Goal: Task Accomplishment & Management: Use online tool/utility

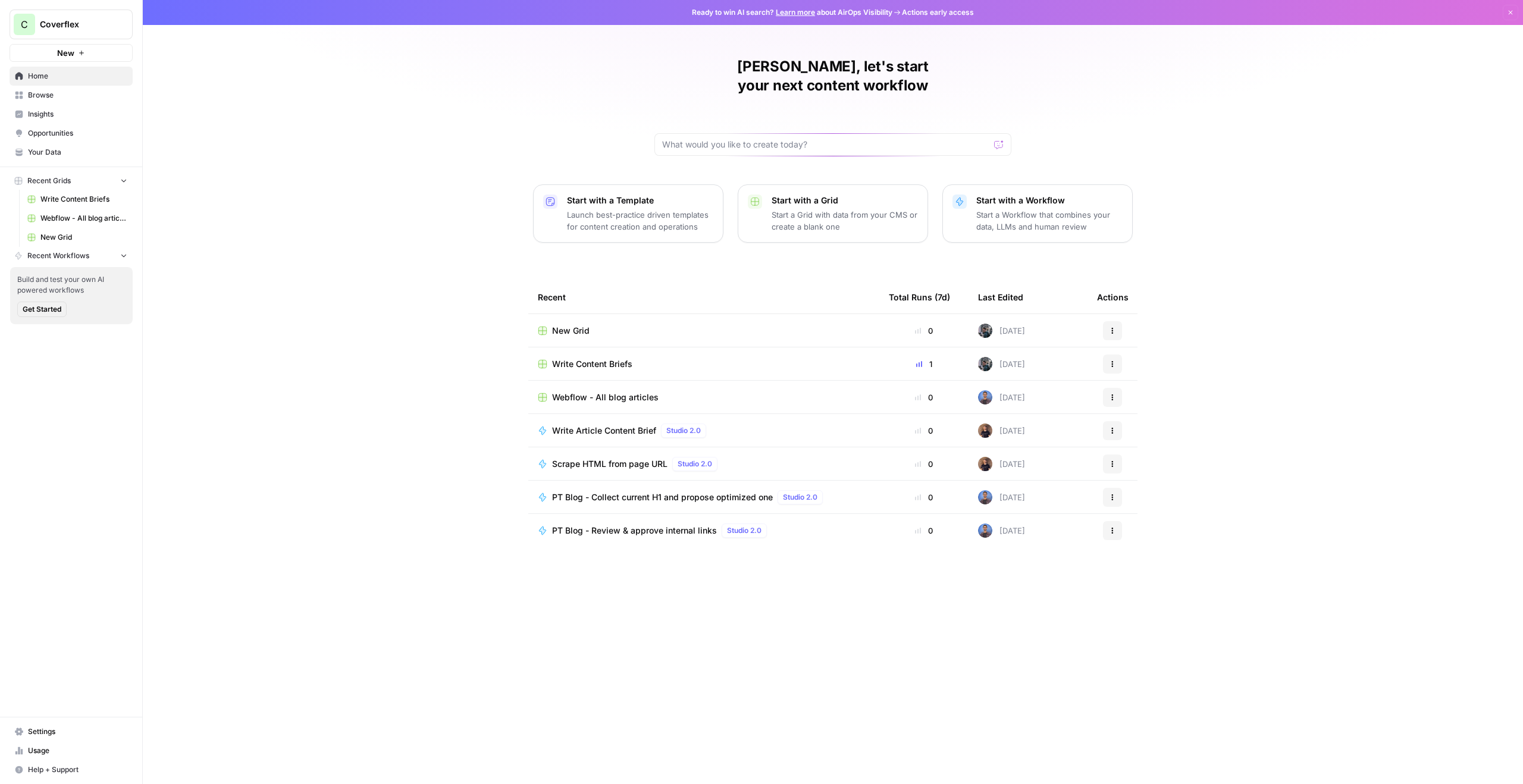
click at [75, 98] on span "Browse" at bounding box center [77, 95] width 99 height 10
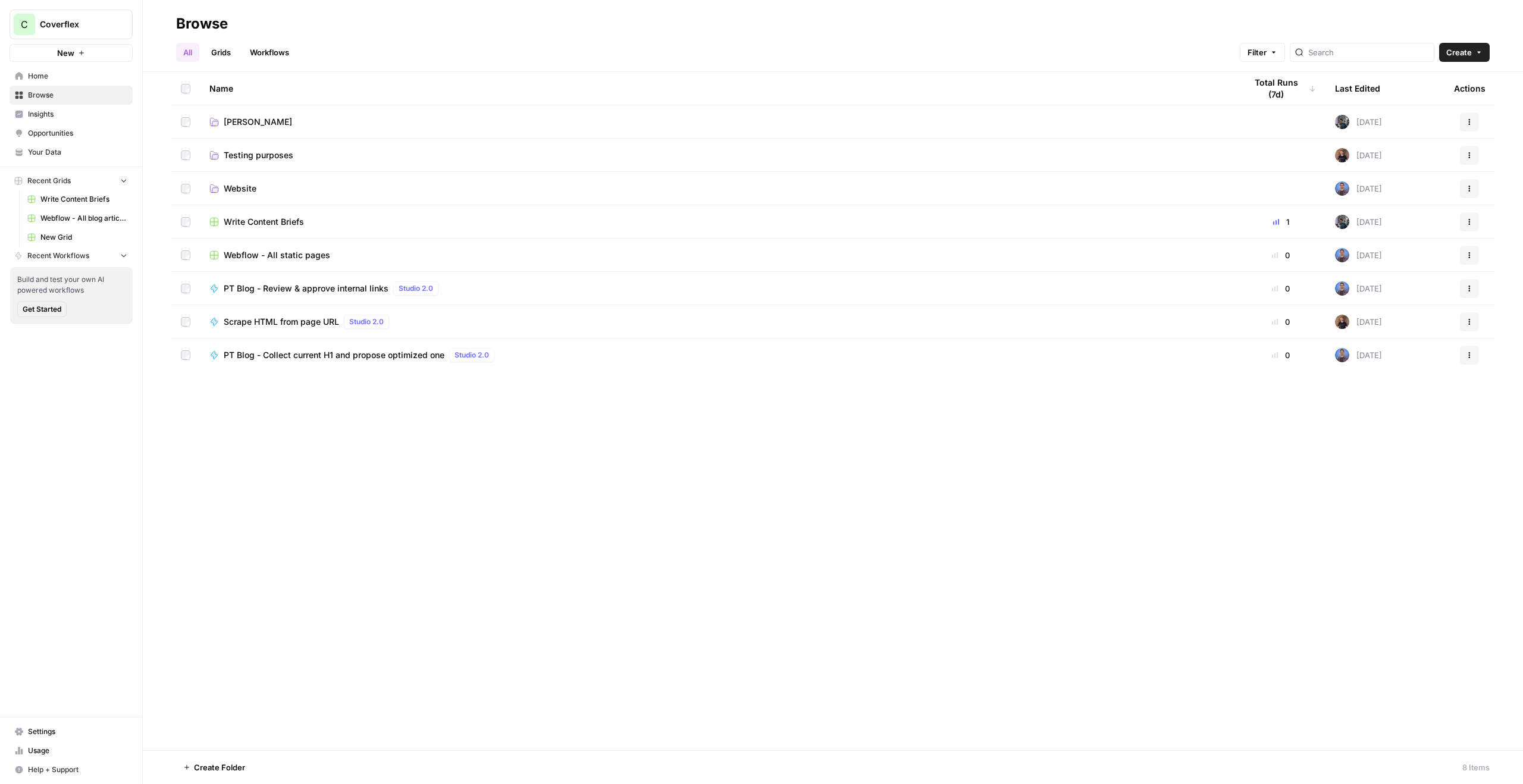
click at [295, 131] on td "Francisco" at bounding box center [718, 122] width 1036 height 33
click at [307, 130] on td "Francisco" at bounding box center [718, 122] width 1036 height 33
click at [227, 122] on span "Francisco" at bounding box center [258, 122] width 68 height 12
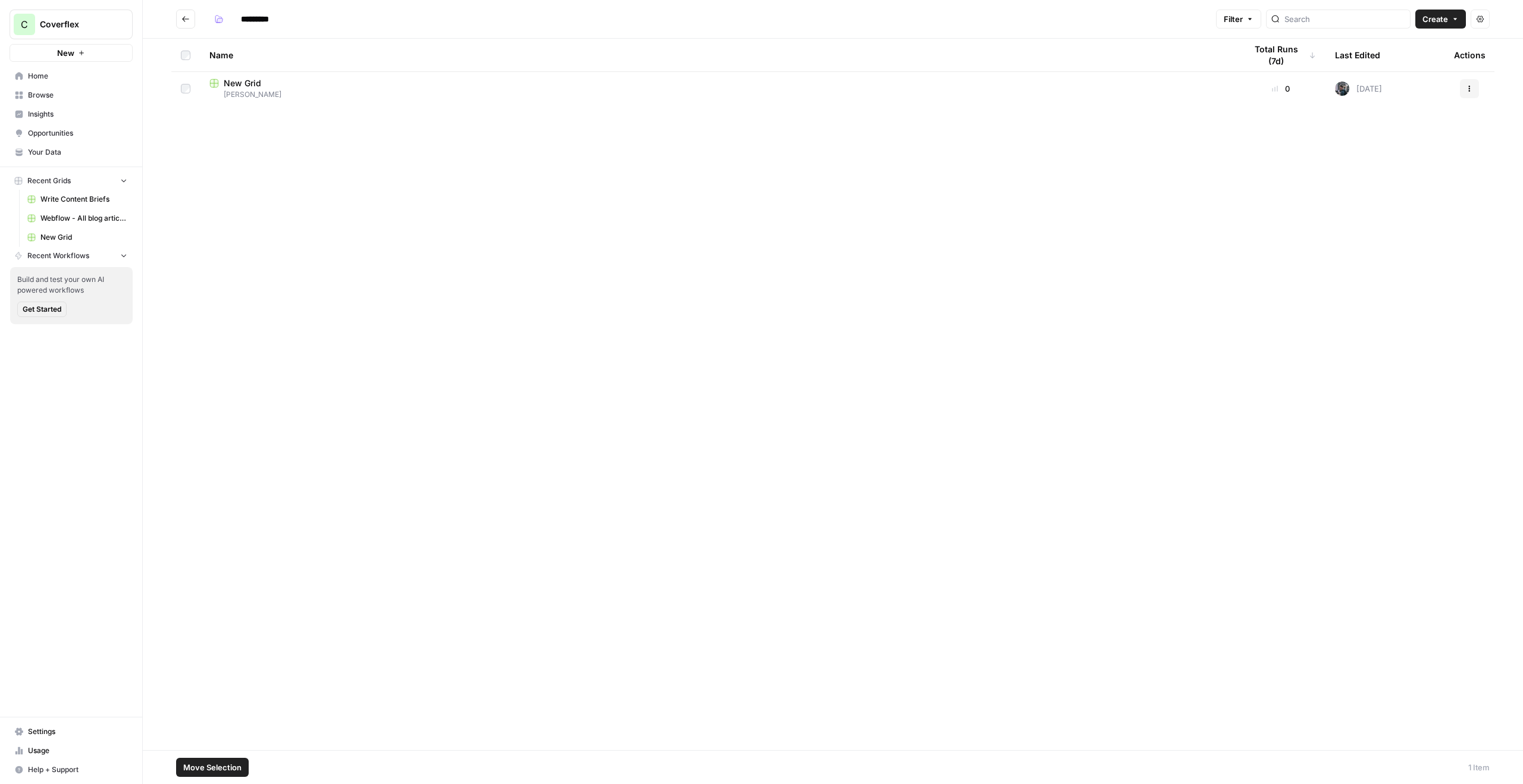
click at [1460, 91] on button "Actions" at bounding box center [1469, 89] width 19 height 19
click at [1397, 185] on span "Delete" at bounding box center [1417, 187] width 95 height 12
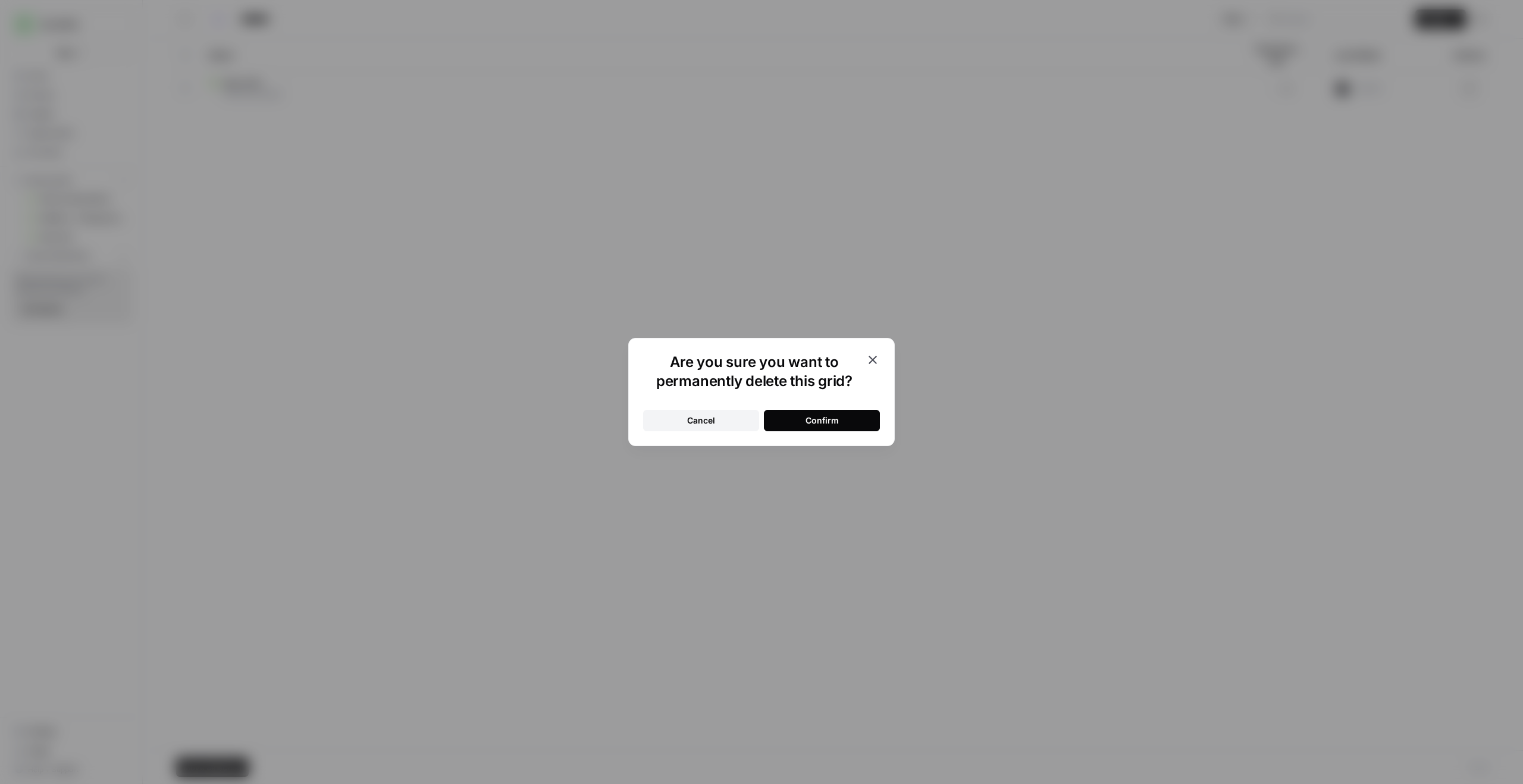
click at [842, 416] on button "Confirm" at bounding box center [821, 420] width 116 height 21
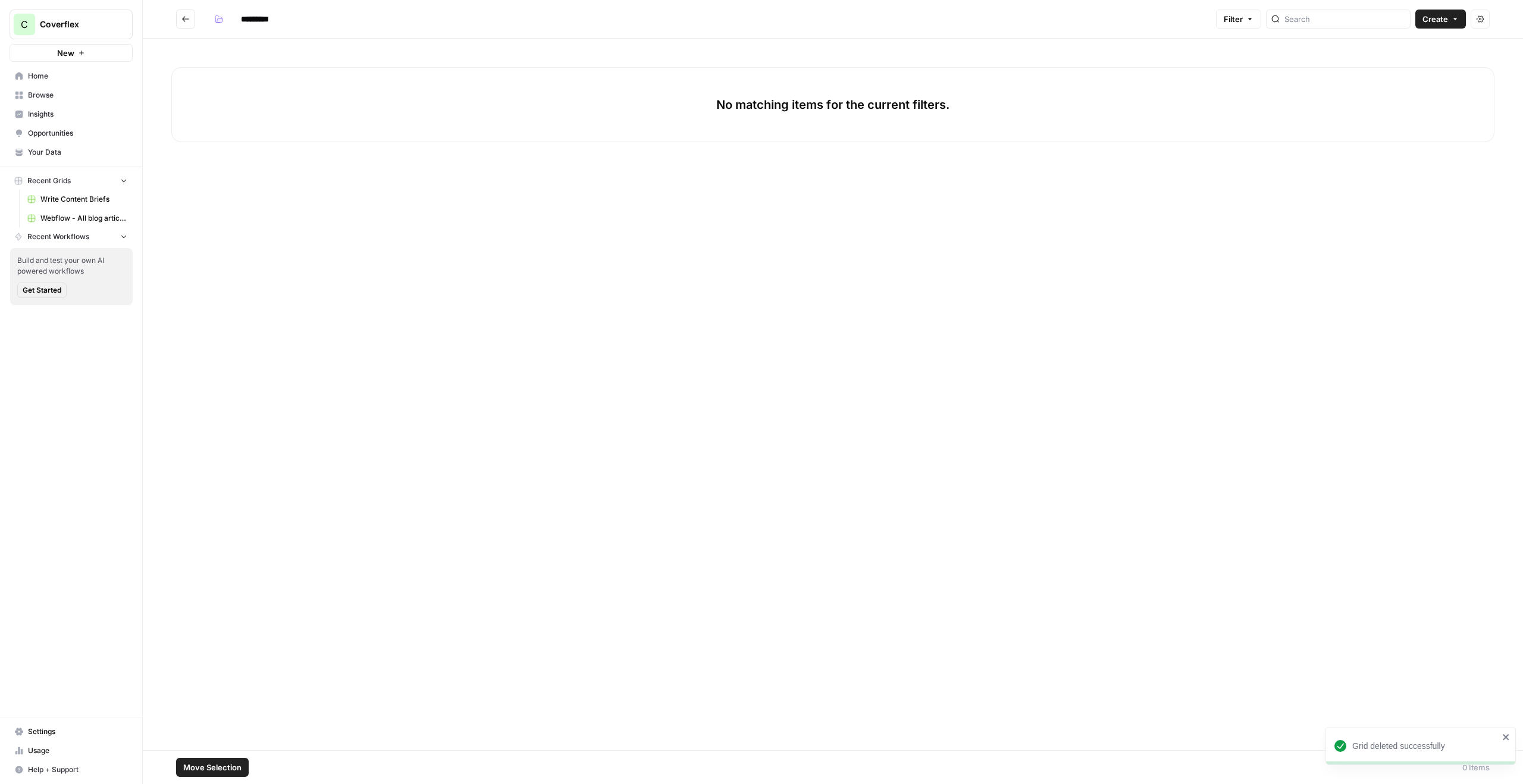
click at [1431, 17] on span "Create" at bounding box center [1435, 18] width 25 height 12
click at [1414, 56] on button "Workflow" at bounding box center [1413, 64] width 94 height 17
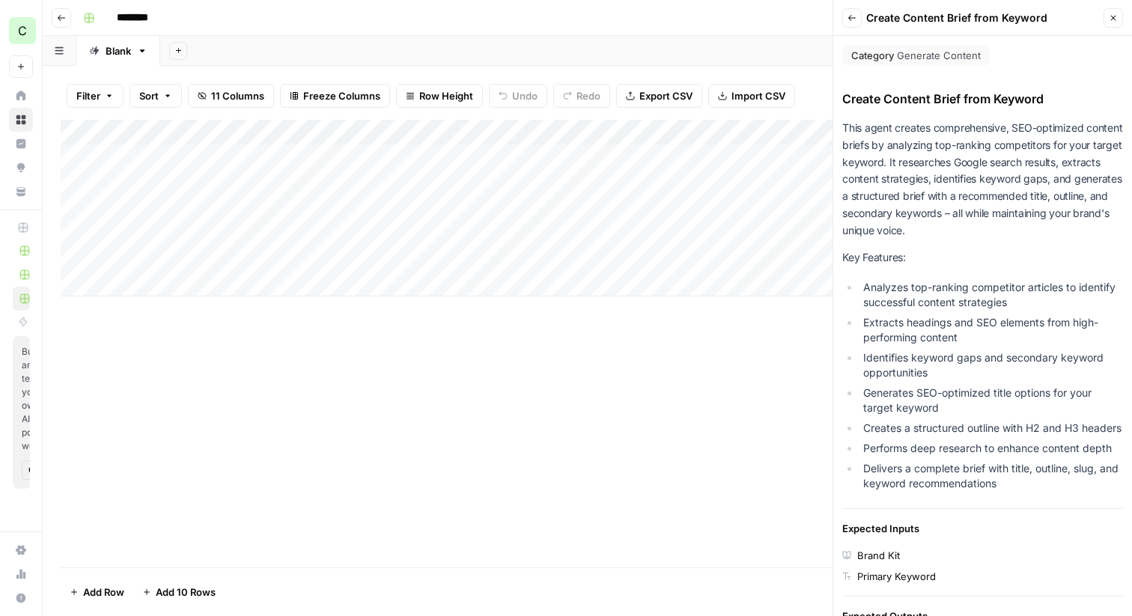
scroll to position [825, 0]
